Goal: Task Accomplishment & Management: Manage account settings

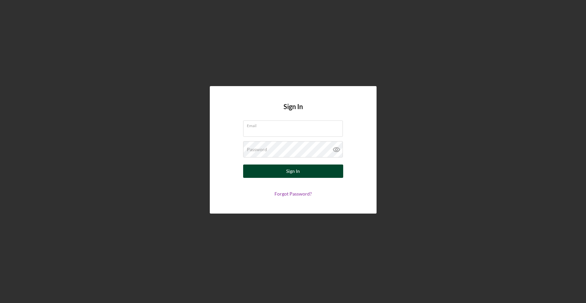
type input "[EMAIL_ADDRESS][DOMAIN_NAME]"
click at [304, 175] on button "Sign In" at bounding box center [293, 170] width 100 height 13
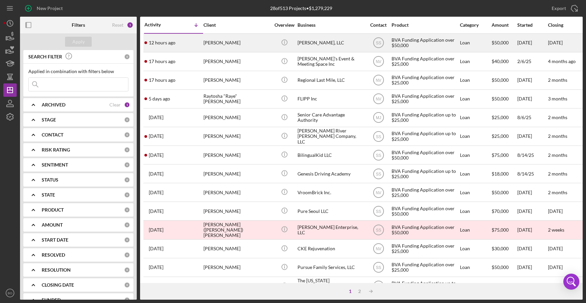
click at [242, 40] on div "[PERSON_NAME]" at bounding box center [236, 43] width 67 height 18
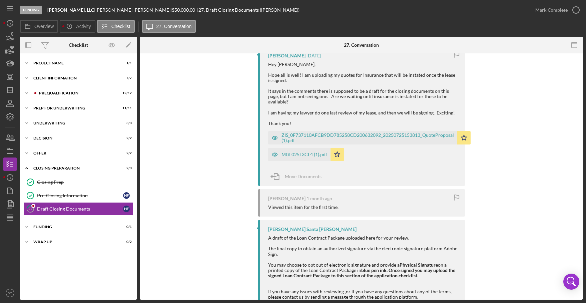
scroll to position [374, 0]
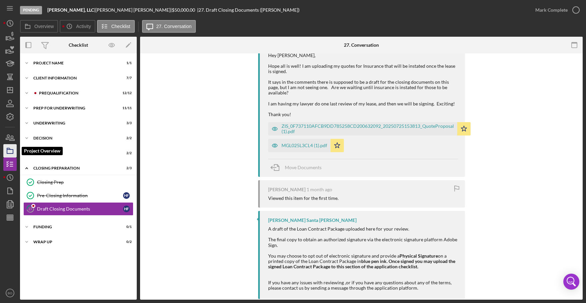
click at [13, 148] on icon "button" at bounding box center [10, 150] width 17 height 17
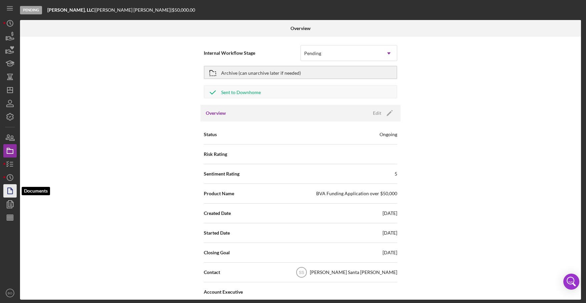
click at [7, 188] on icon "button" at bounding box center [10, 190] width 17 height 17
